Goal: Find specific page/section: Find specific page/section

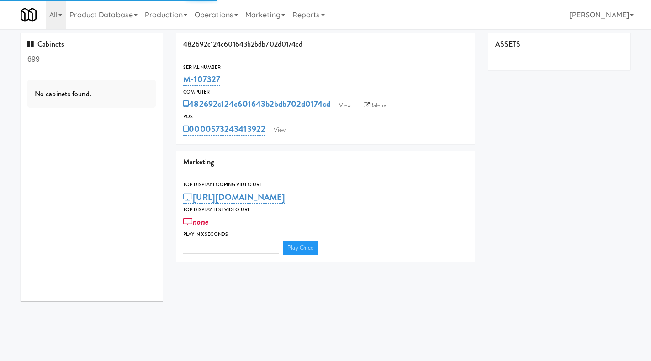
type input "3"
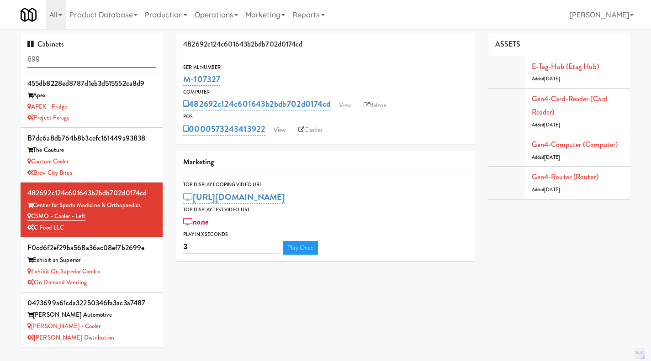
click at [54, 63] on input "699" at bounding box center [91, 59] width 128 height 17
paste input "M-070977,"
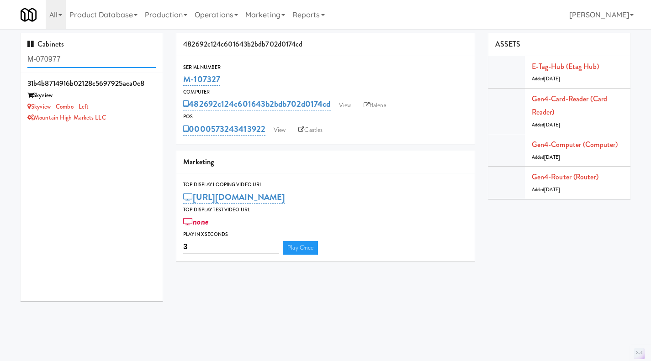
type input "M-070977"
click at [148, 118] on div "Mountain High Markets LLC" at bounding box center [91, 117] width 128 height 11
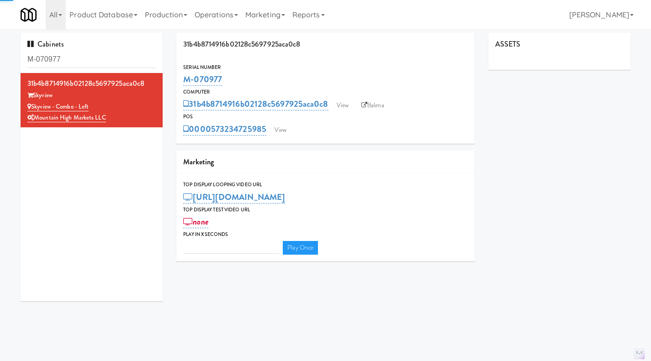
type input "3"
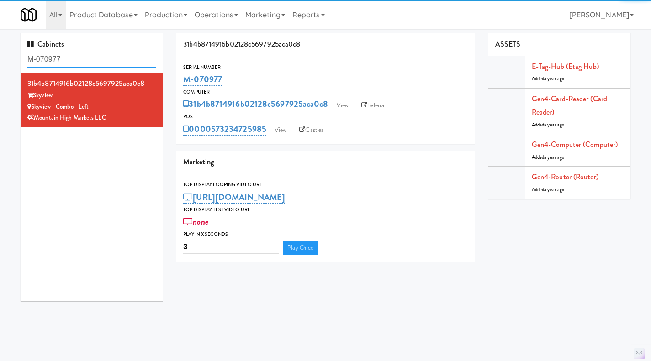
click at [98, 58] on input "M-070977" at bounding box center [91, 59] width 128 height 17
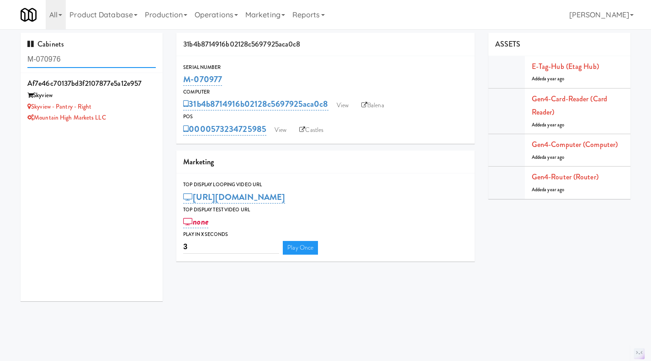
click at [68, 54] on input "M-070976" at bounding box center [91, 59] width 128 height 17
click at [79, 62] on input "capitol" at bounding box center [91, 59] width 128 height 17
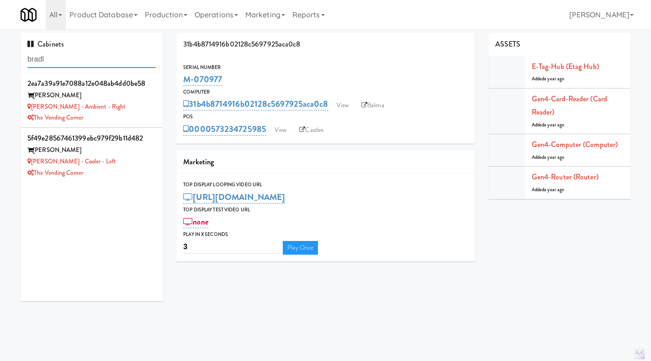
type input "bradl"
drag, startPoint x: 89, startPoint y: 119, endPoint x: 35, endPoint y: 100, distance: 57.1
click at [35, 100] on div "2ea7a39a91e7088a12e048ab4dd0be58 [PERSON_NAME] [PERSON_NAME] - Ambient - Right …" at bounding box center [91, 100] width 128 height 47
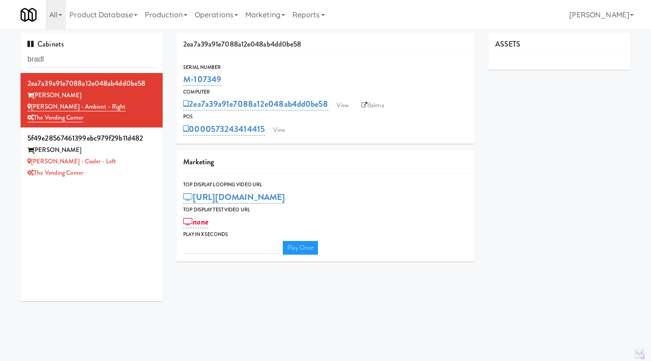
type input "3"
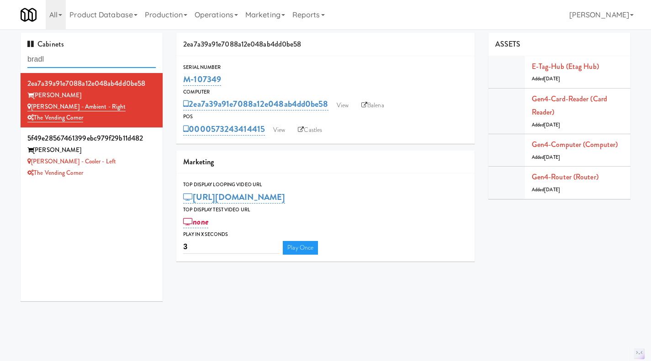
click at [69, 59] on input "bradl" at bounding box center [91, 59] width 128 height 17
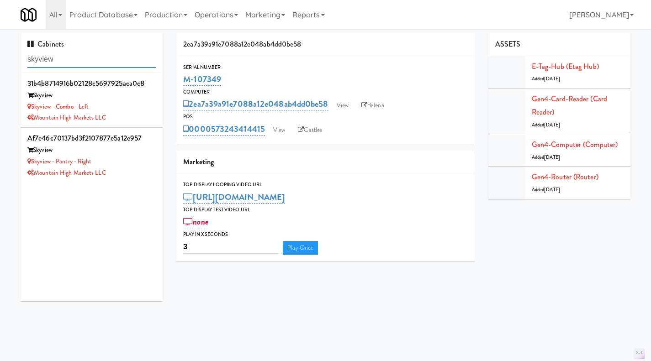
type input "skyview"
drag, startPoint x: 107, startPoint y: 106, endPoint x: 32, endPoint y: 106, distance: 75.4
click at [32, 106] on div "Skyview - Combo - Left" at bounding box center [91, 106] width 128 height 11
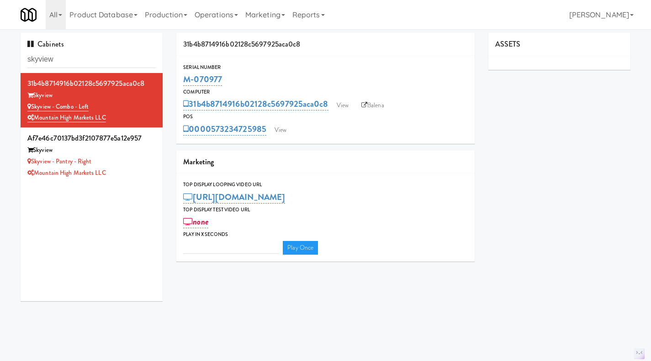
type input "3"
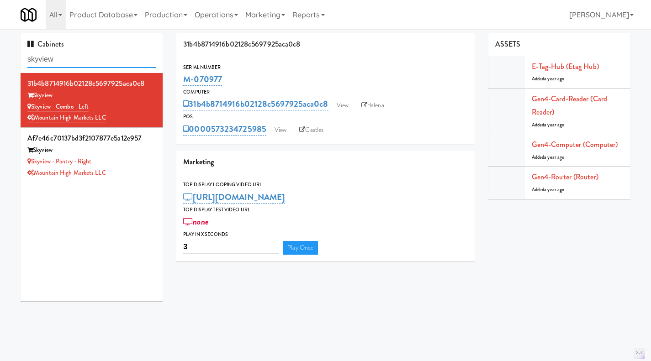
click at [79, 56] on input "skyview" at bounding box center [91, 59] width 128 height 17
paste input "M-125622"
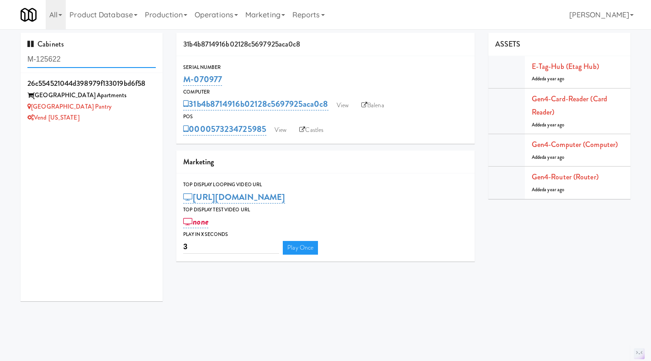
type input "M-125622"
click at [137, 118] on div "Vend [US_STATE]" at bounding box center [91, 117] width 128 height 11
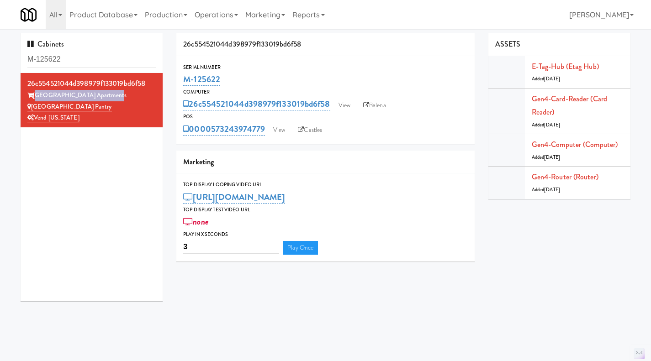
drag, startPoint x: 117, startPoint y: 97, endPoint x: 35, endPoint y: 96, distance: 82.7
click at [35, 96] on div "[GEOGRAPHIC_DATA] Apartments" at bounding box center [91, 95] width 128 height 11
copy div "[GEOGRAPHIC_DATA] Apartments"
